Goal: Task Accomplishment & Management: Use online tool/utility

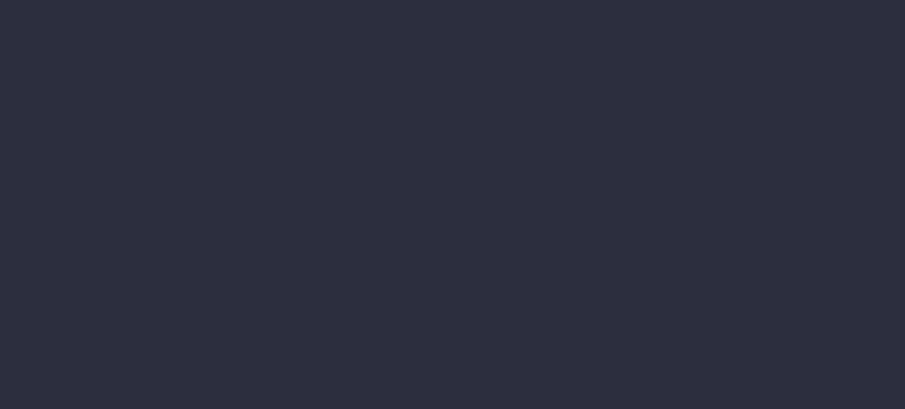
type input "[DATE] - [DATE]"
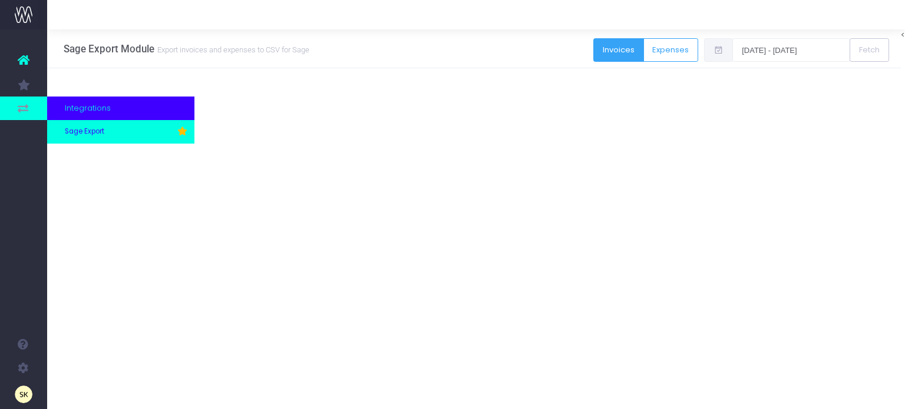
click at [77, 131] on span "Sage Export" at bounding box center [84, 132] width 39 height 11
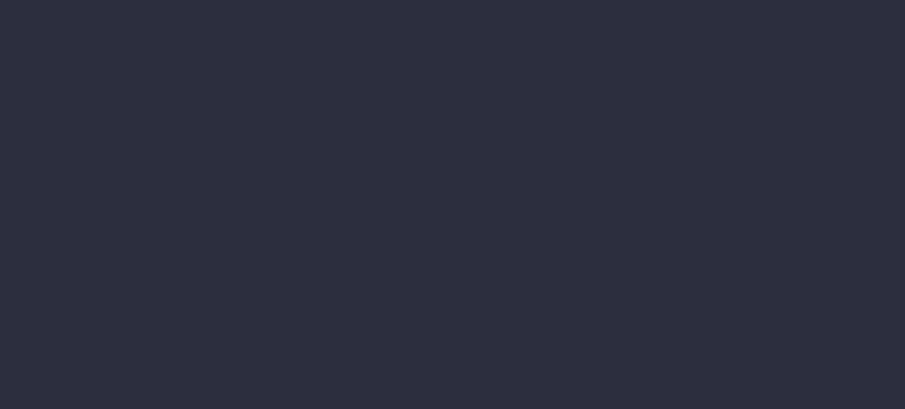
type input "[DATE] - [DATE]"
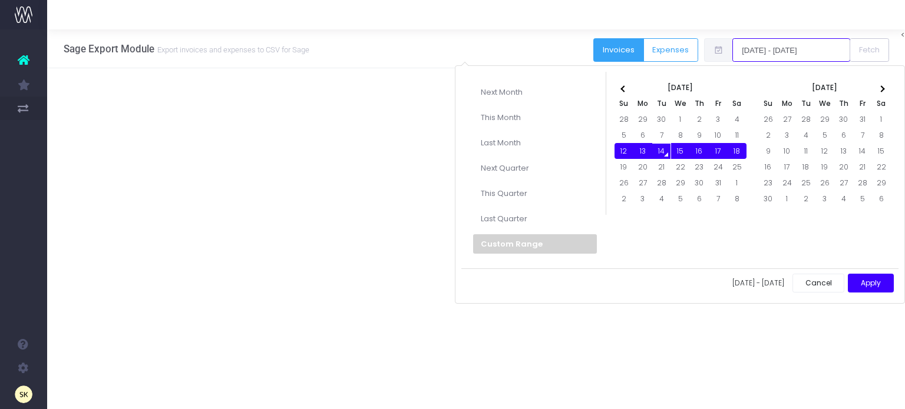
click at [780, 45] on input "[DATE] - [DATE]" at bounding box center [791, 50] width 118 height 24
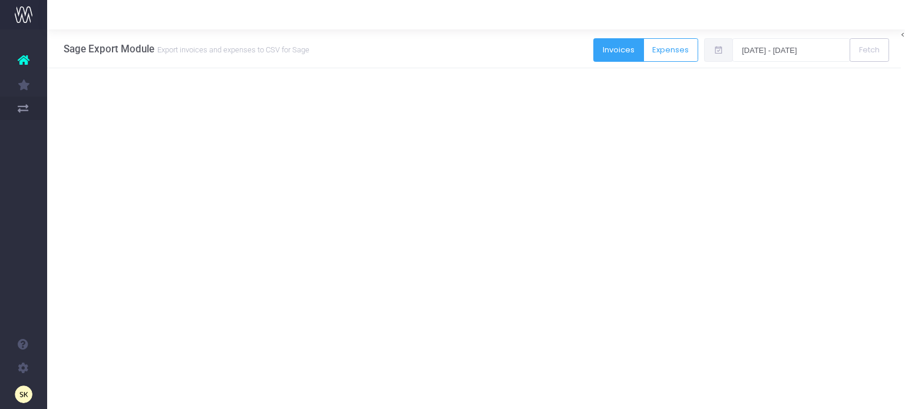
click at [292, 168] on div "Sage Export Module Export invoices and expenses to CSV for Sage Export Invoices…" at bounding box center [474, 219] width 854 height 380
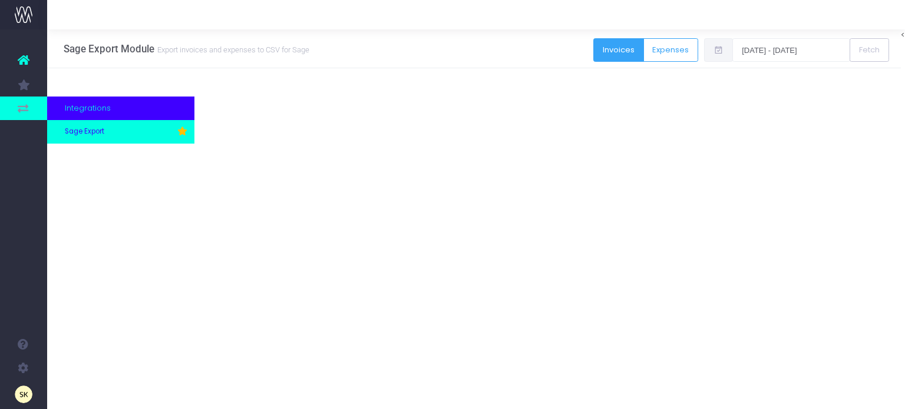
click at [85, 131] on span "Sage Export" at bounding box center [84, 132] width 39 height 11
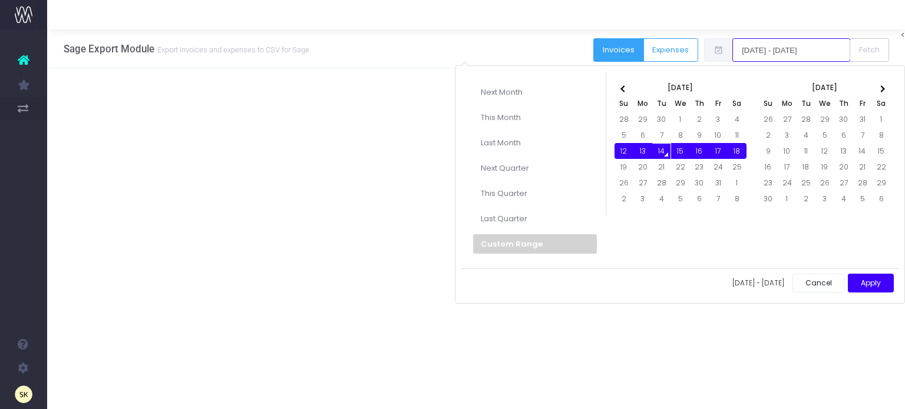
click at [773, 54] on input "[DATE] - [DATE]" at bounding box center [791, 50] width 118 height 24
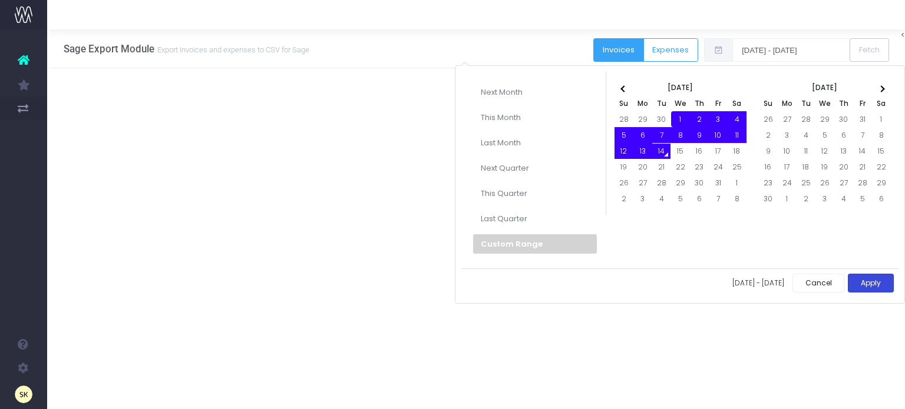
click at [867, 280] on button "Apply" at bounding box center [871, 283] width 46 height 19
type input "01-10-2025 - 14-10-2025"
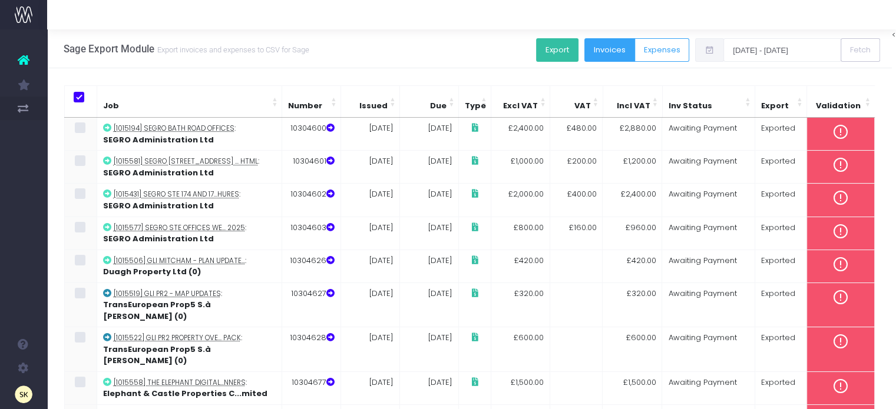
scroll to position [196, 0]
